Goal: Book appointment/travel/reservation

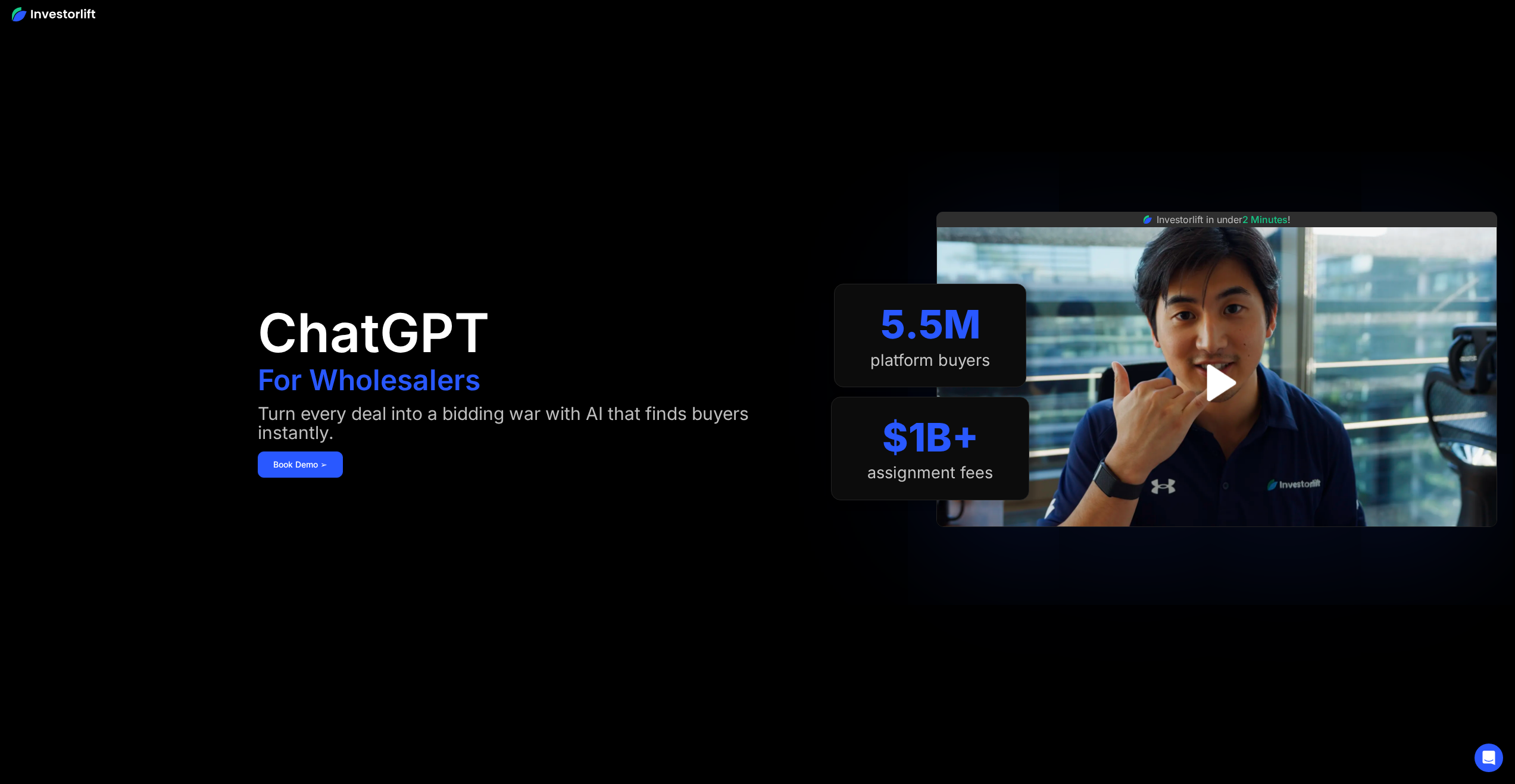
click at [58, 17] on img at bounding box center [53, 14] width 83 height 14
click at [58, 18] on img at bounding box center [53, 14] width 83 height 14
click at [324, 452] on link "Book Demo ➢" at bounding box center [301, 465] width 85 height 26
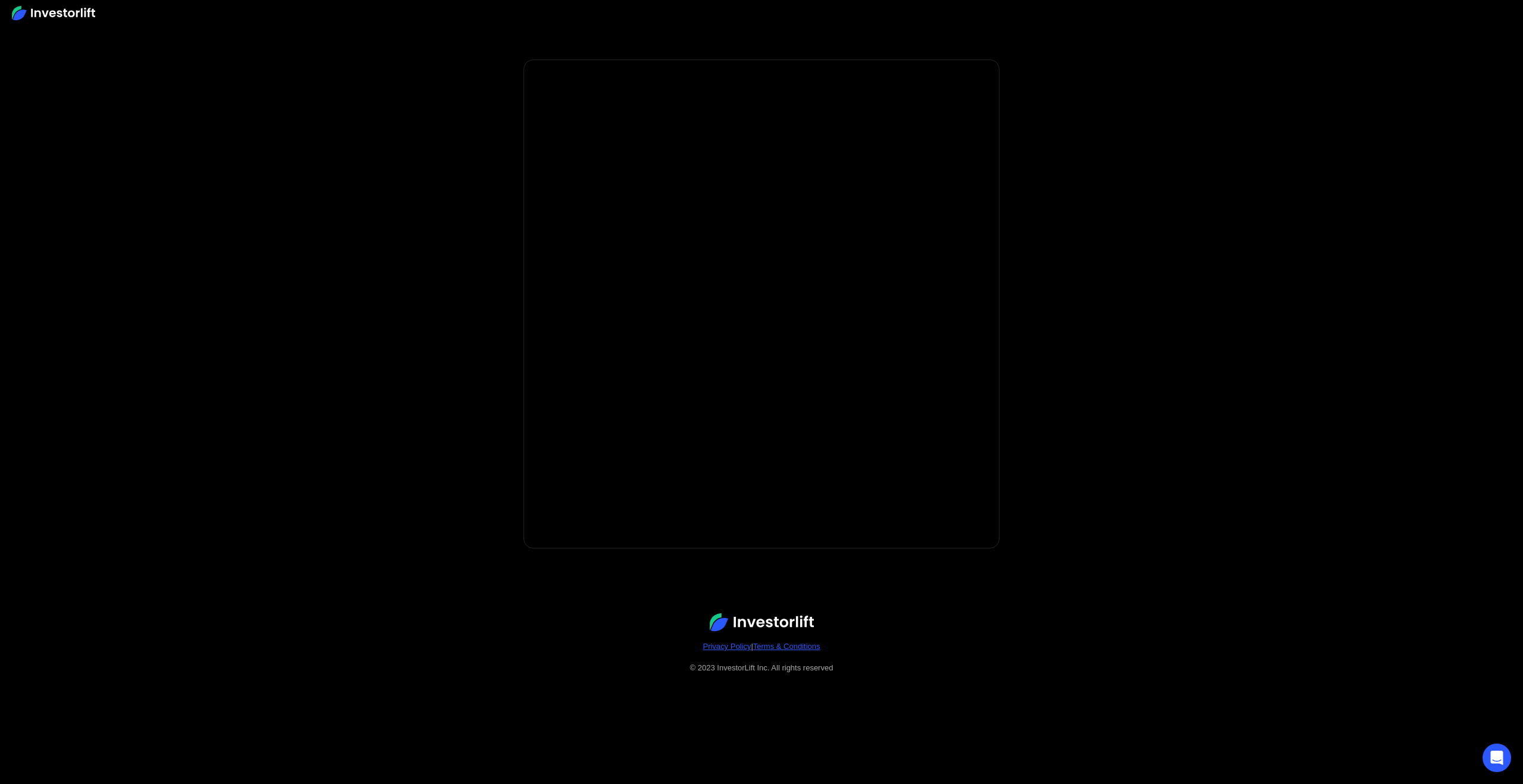
click at [50, 10] on img at bounding box center [53, 13] width 83 height 14
